Goal: Navigation & Orientation: Find specific page/section

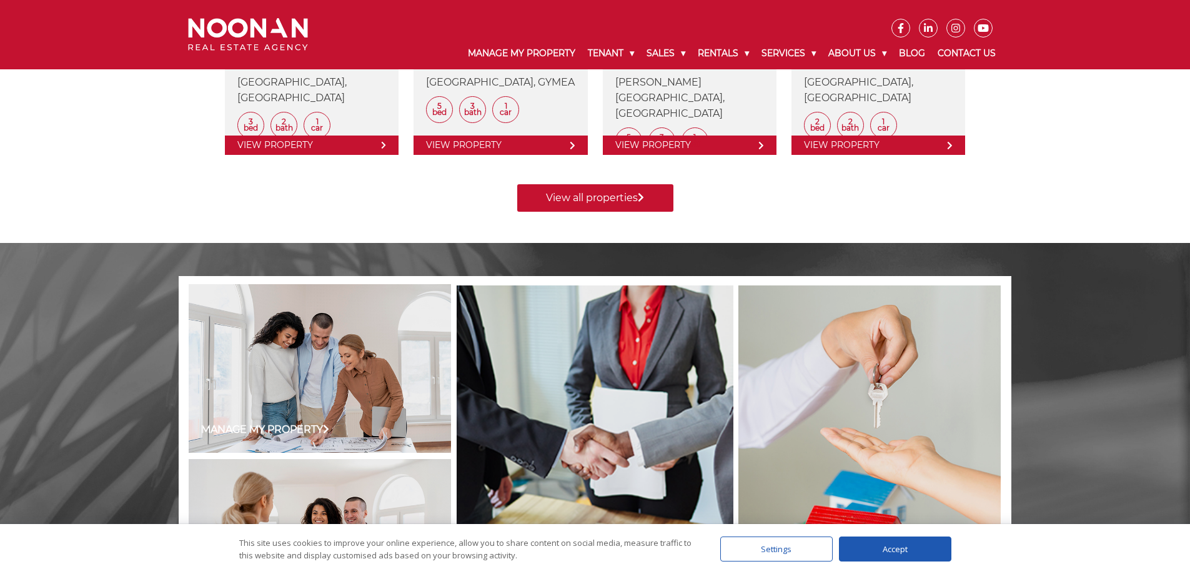
scroll to position [957, 0]
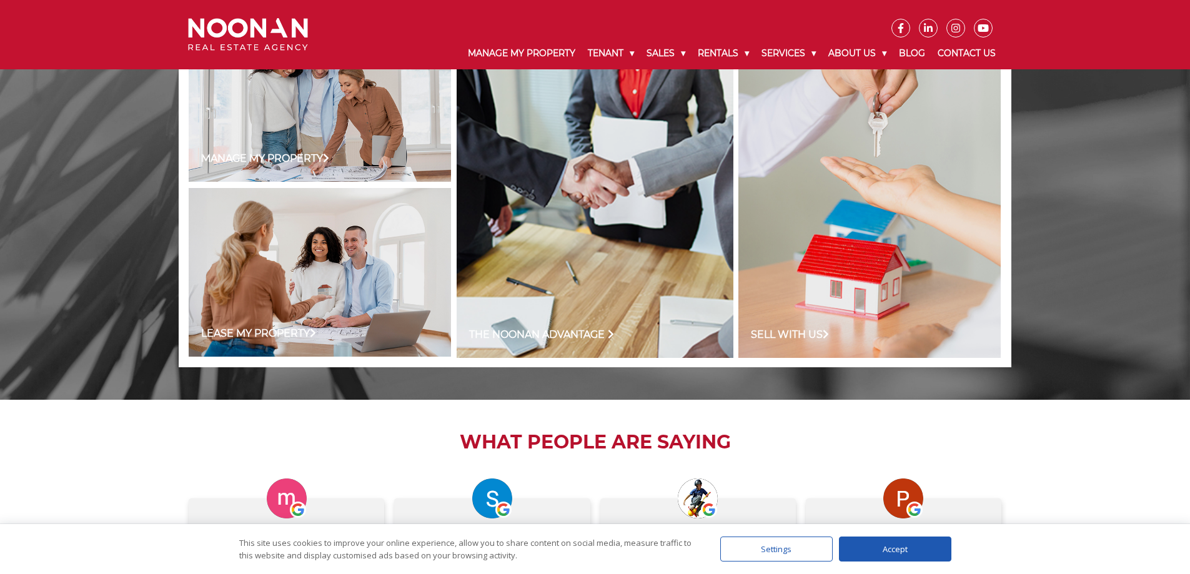
click at [597, 238] on link at bounding box center [595, 186] width 277 height 344
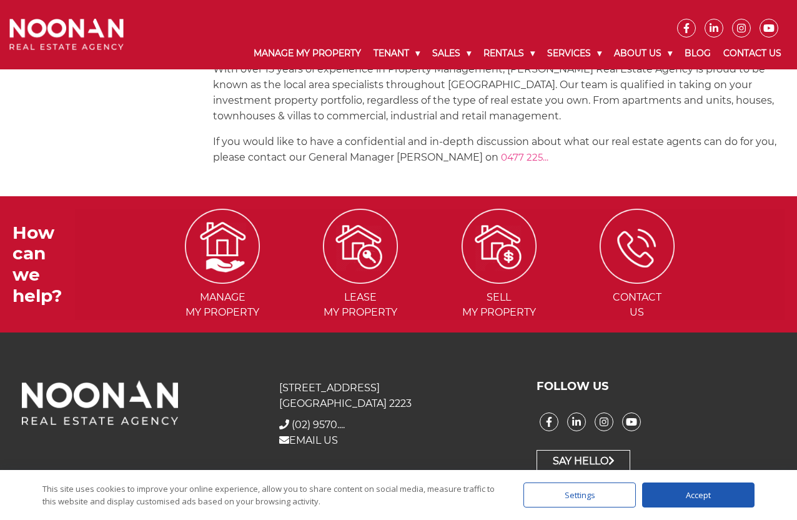
scroll to position [803, 0]
